Goal: Find specific page/section: Find specific page/section

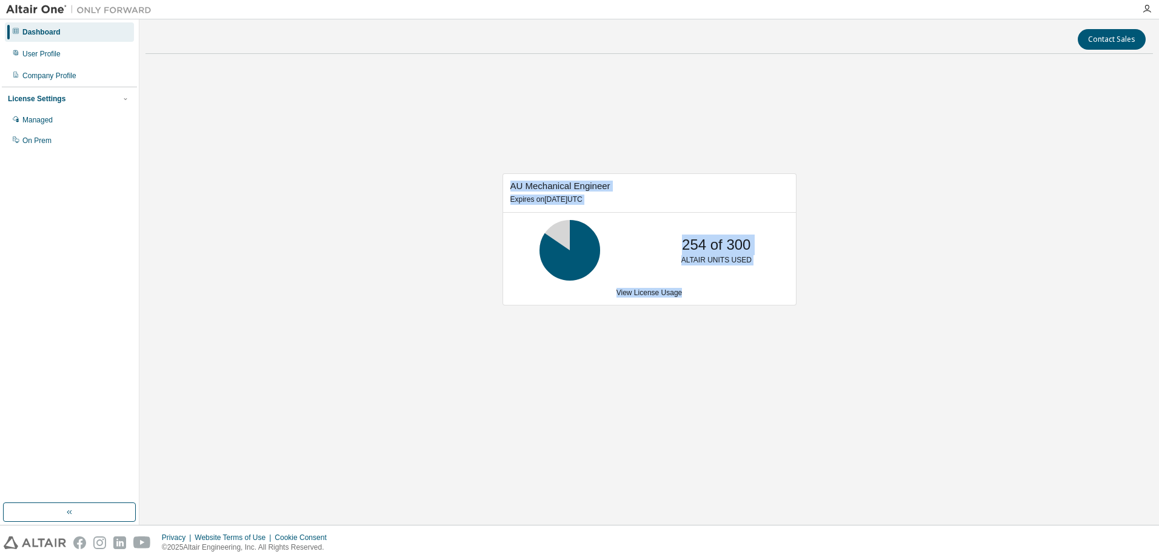
drag, startPoint x: 480, startPoint y: 139, endPoint x: 836, endPoint y: 301, distance: 391.4
click at [836, 302] on div "AU Mechanical Engineer Expires on January 1, 2038 UTC 254 of 300 ALTAIR UNITS U…" at bounding box center [648, 246] width 1007 height 364
drag, startPoint x: 836, startPoint y: 301, endPoint x: 823, endPoint y: 137, distance: 164.2
click at [824, 138] on div "AU Mechanical Engineer Expires on January 1, 2038 UTC 254 of 300 ALTAIR UNITS U…" at bounding box center [648, 246] width 1007 height 364
